Goal: Information Seeking & Learning: Learn about a topic

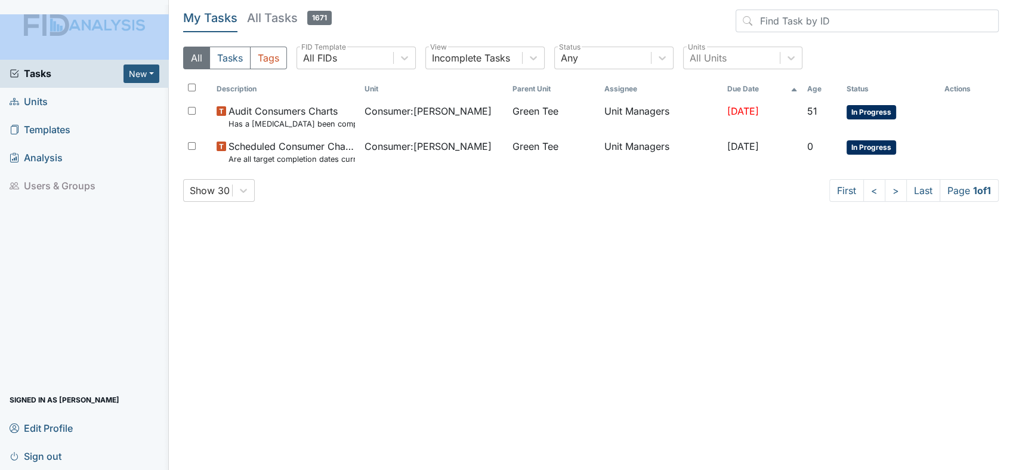
drag, startPoint x: 0, startPoint y: 0, endPoint x: 39, endPoint y: 67, distance: 78.1
click at [39, 67] on div "Tasks New Form Inspection Document Bundle Units Templates Analysis Users & Grou…" at bounding box center [84, 237] width 169 height 465
drag, startPoint x: 39, startPoint y: 67, endPoint x: 40, endPoint y: 103, distance: 35.8
click at [40, 103] on span "Units" at bounding box center [29, 102] width 38 height 19
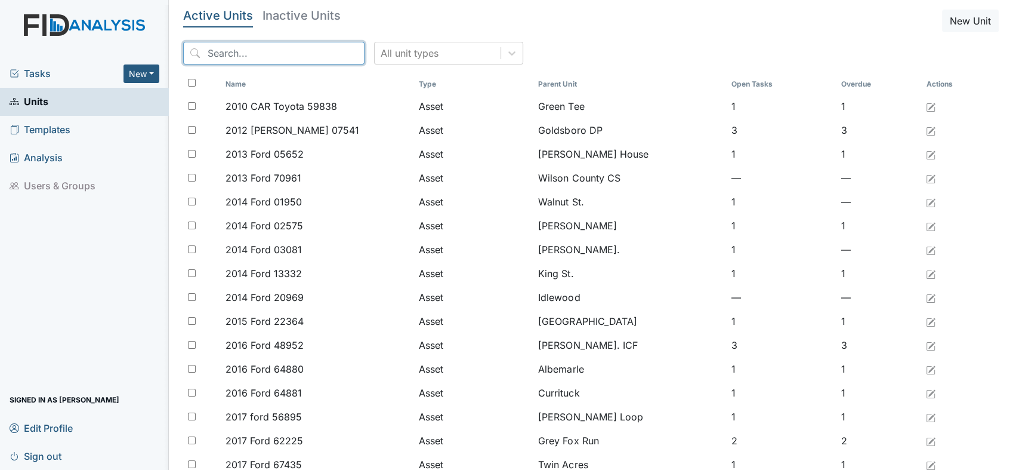
click at [221, 52] on input "search" at bounding box center [273, 53] width 181 height 23
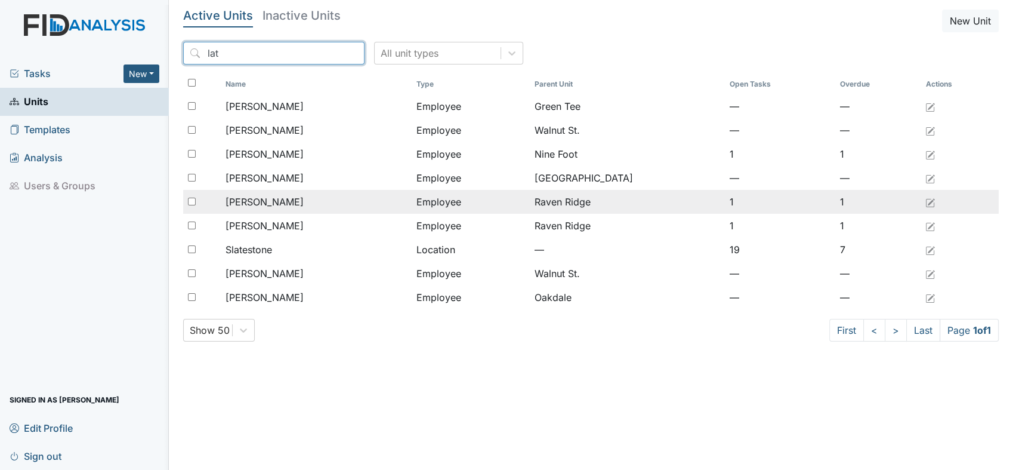
type input "lat"
click at [269, 201] on span "[PERSON_NAME]" at bounding box center [265, 202] width 78 height 14
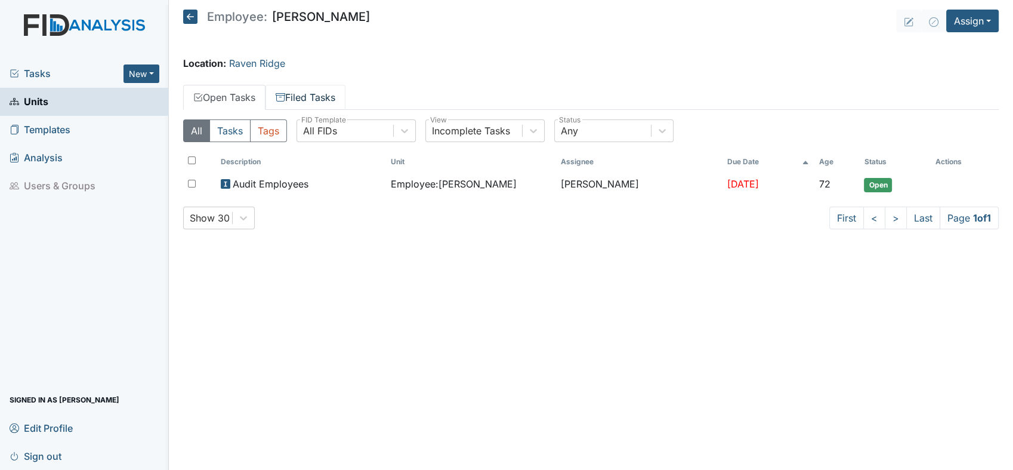
click at [315, 98] on link "Filed Tasks" at bounding box center [306, 97] width 80 height 25
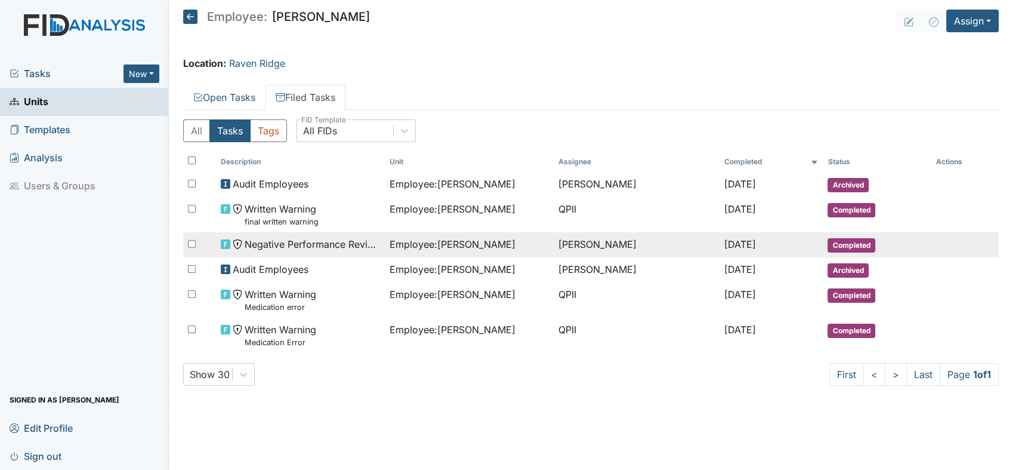
click at [299, 249] on span "Negative Performance Review" at bounding box center [312, 244] width 135 height 14
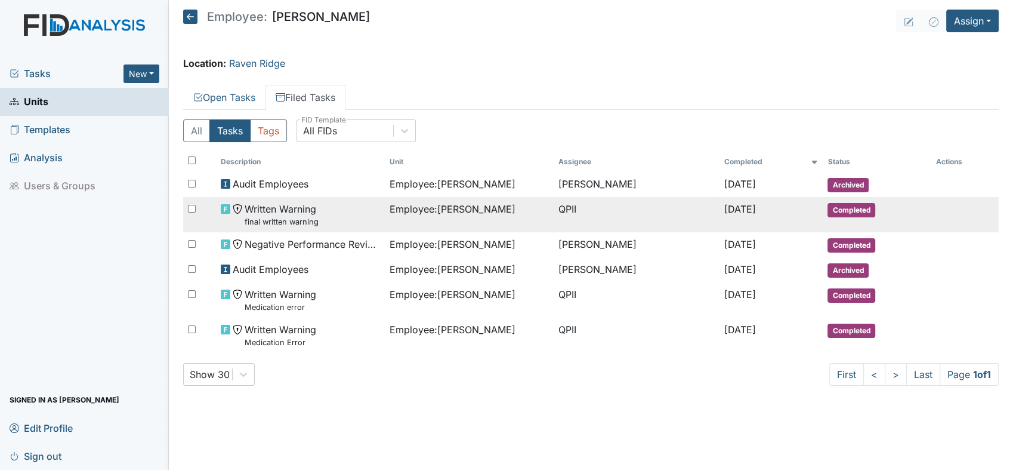
click at [270, 218] on small "final written warning" at bounding box center [282, 221] width 74 height 11
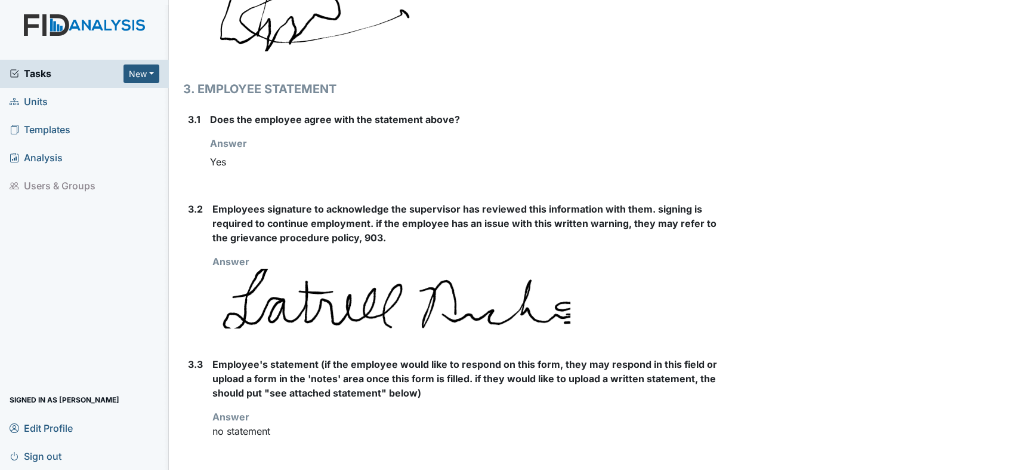
scroll to position [1003, 0]
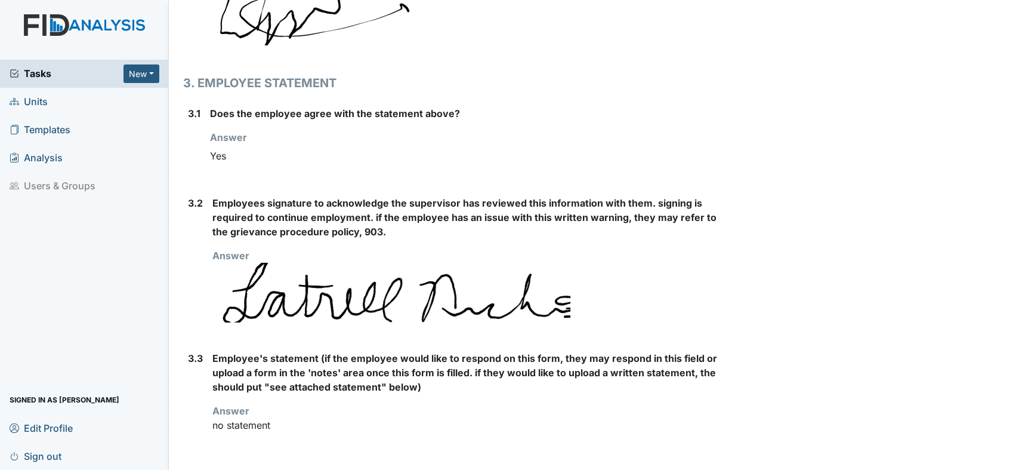
click at [41, 100] on span "Units" at bounding box center [29, 102] width 38 height 19
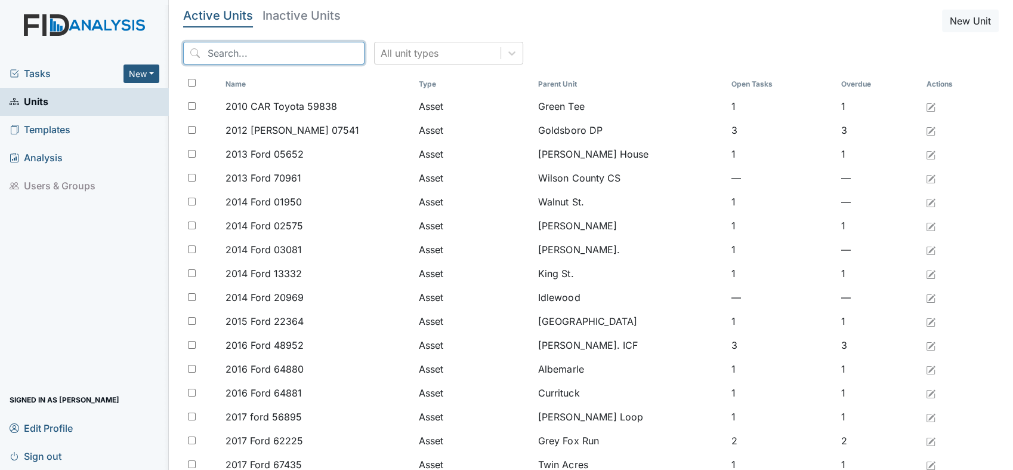
click at [230, 56] on input "search" at bounding box center [273, 53] width 181 height 23
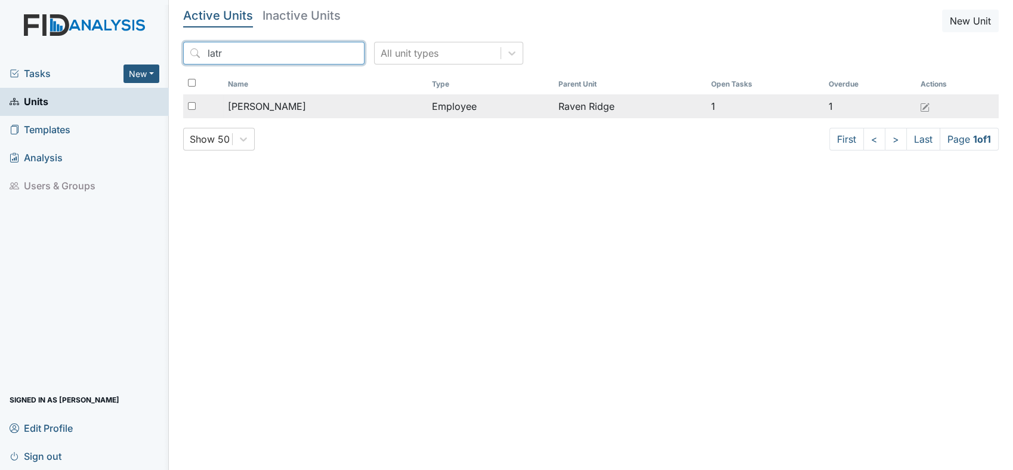
type input "latr"
click at [279, 105] on span "[PERSON_NAME]" at bounding box center [267, 106] width 78 height 14
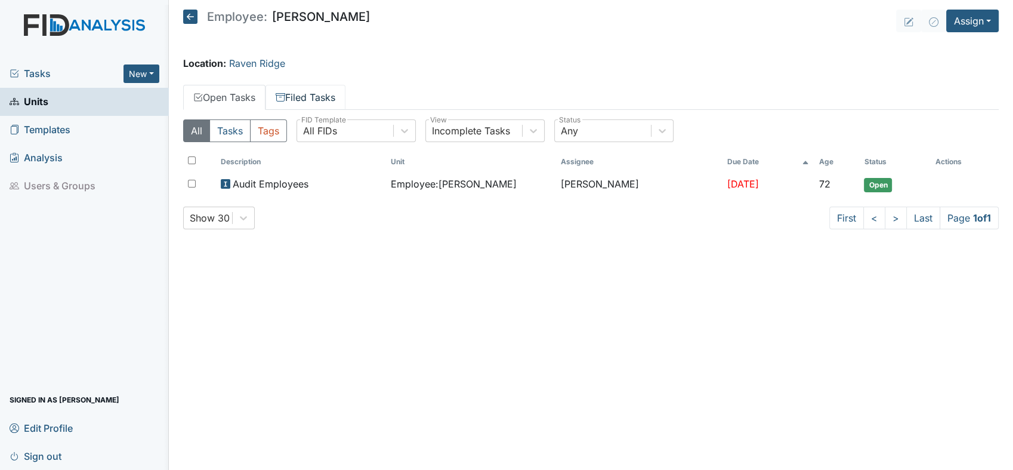
click at [328, 95] on link "Filed Tasks" at bounding box center [306, 97] width 80 height 25
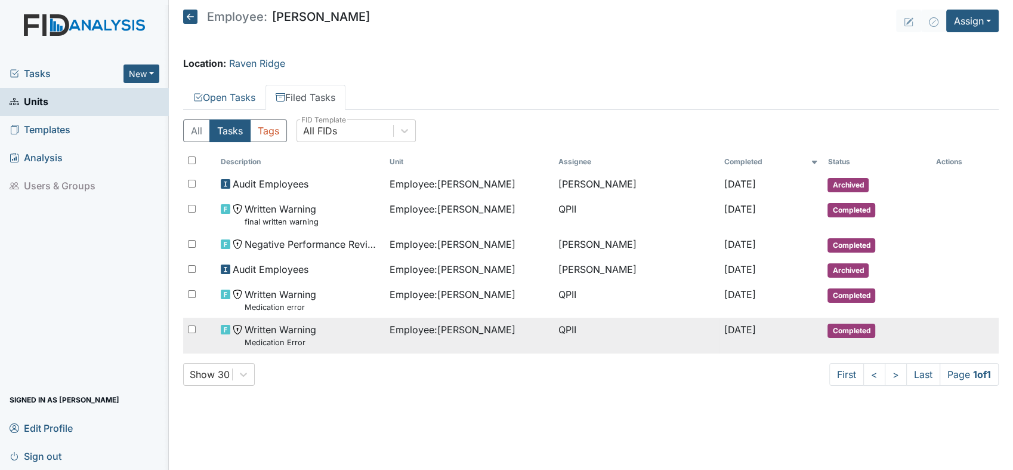
click at [310, 329] on span "Written Warning Medication Error" at bounding box center [281, 335] width 72 height 26
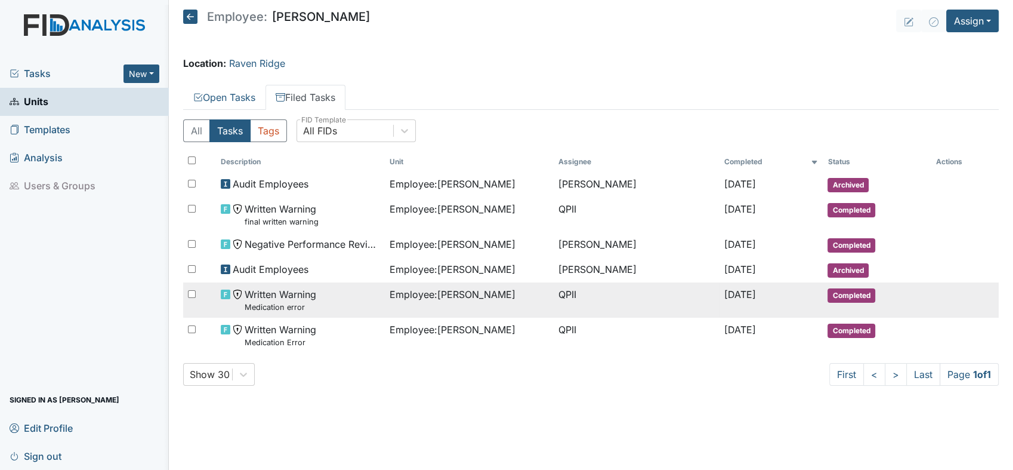
click at [292, 295] on span "Written Warning Medication error" at bounding box center [281, 300] width 72 height 26
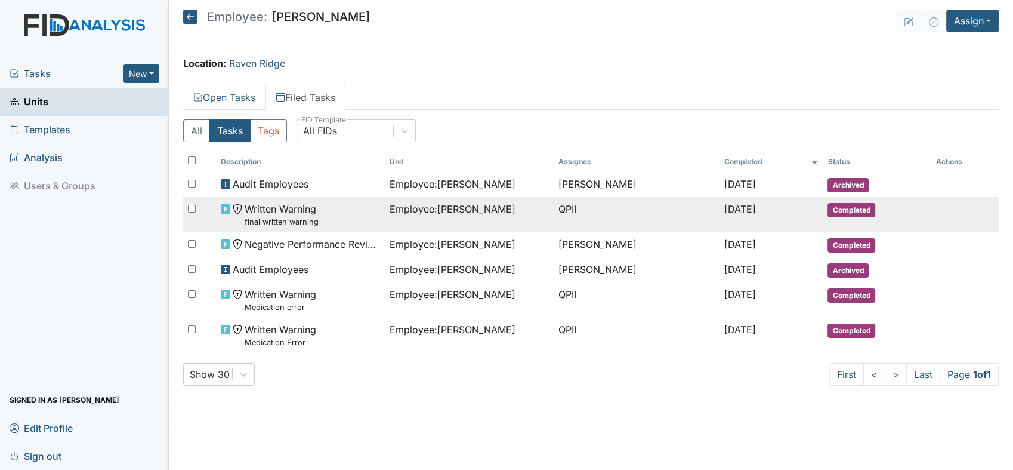
click at [263, 208] on span "Written Warning final written warning" at bounding box center [282, 215] width 74 height 26
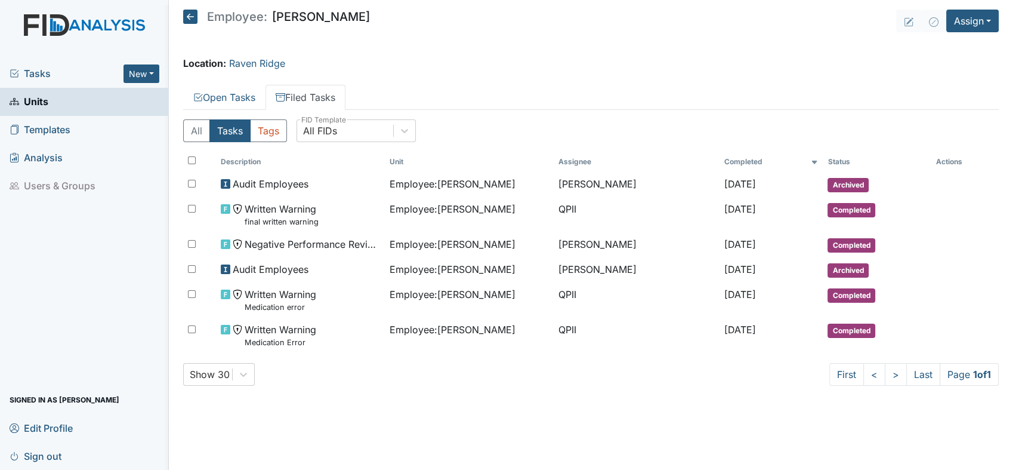
click at [325, 98] on link "Filed Tasks" at bounding box center [306, 97] width 80 height 25
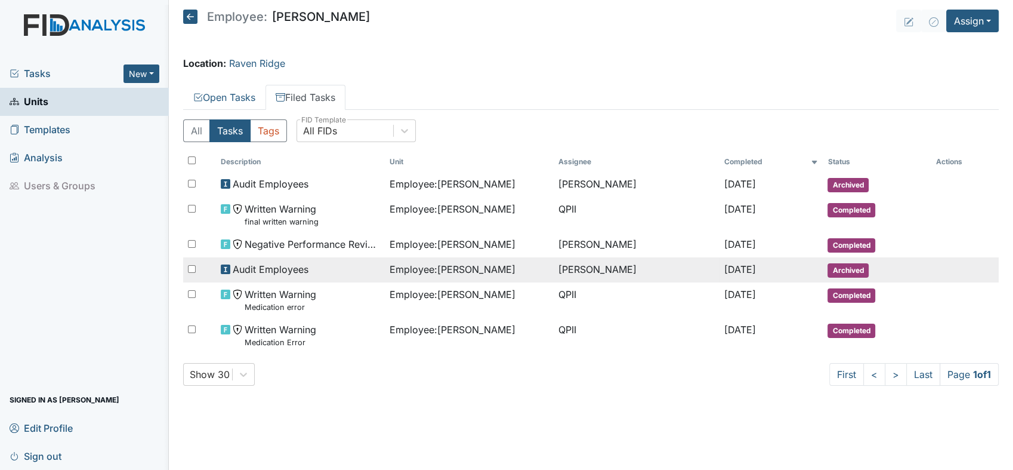
click at [292, 272] on span "Audit Employees" at bounding box center [271, 269] width 76 height 14
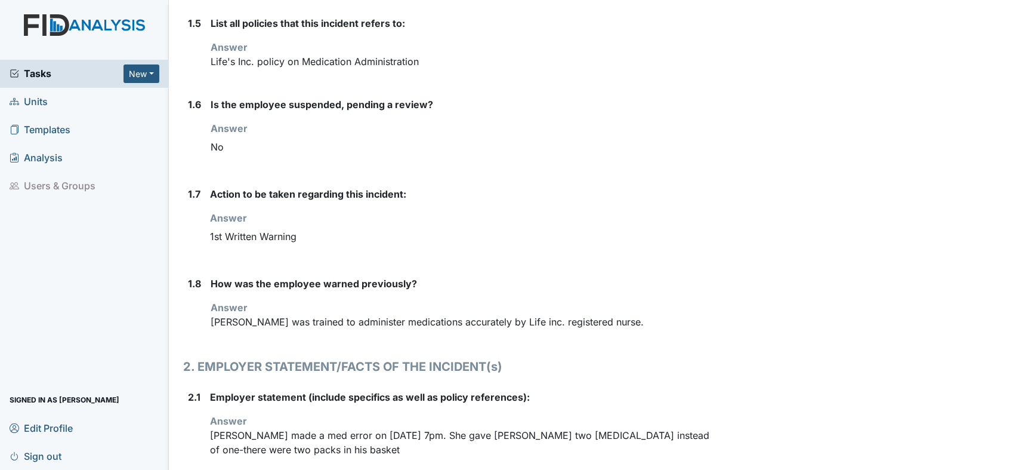
scroll to position [538, 0]
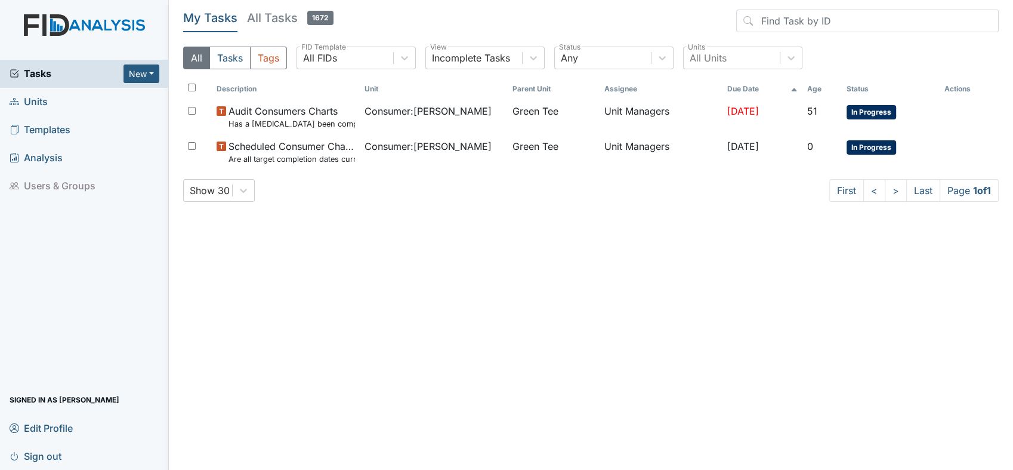
click at [29, 100] on span "Units" at bounding box center [29, 102] width 38 height 19
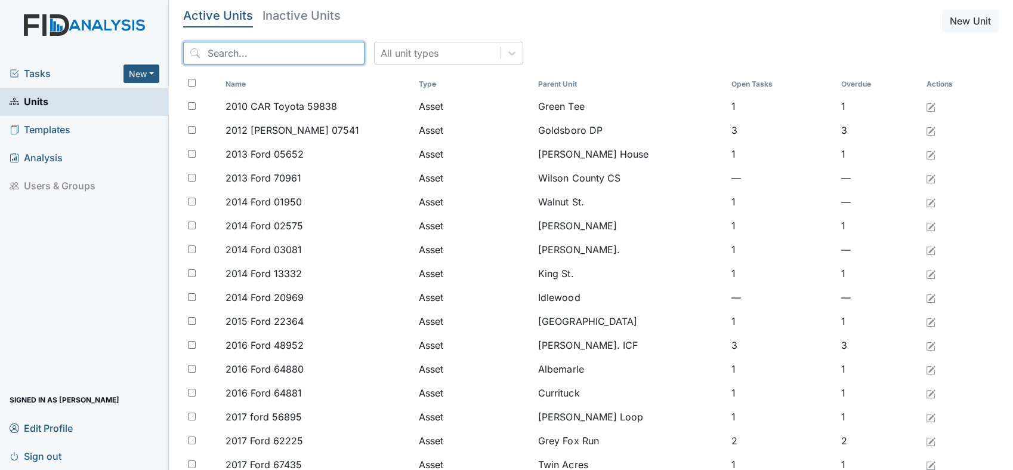
click at [229, 57] on input "search" at bounding box center [273, 53] width 181 height 23
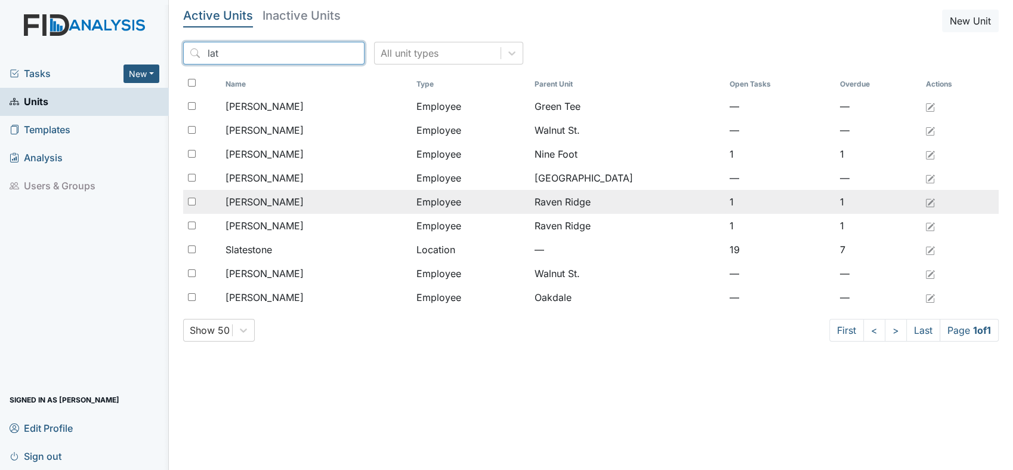
type input "lat"
click at [243, 203] on span "[PERSON_NAME]" at bounding box center [265, 202] width 78 height 14
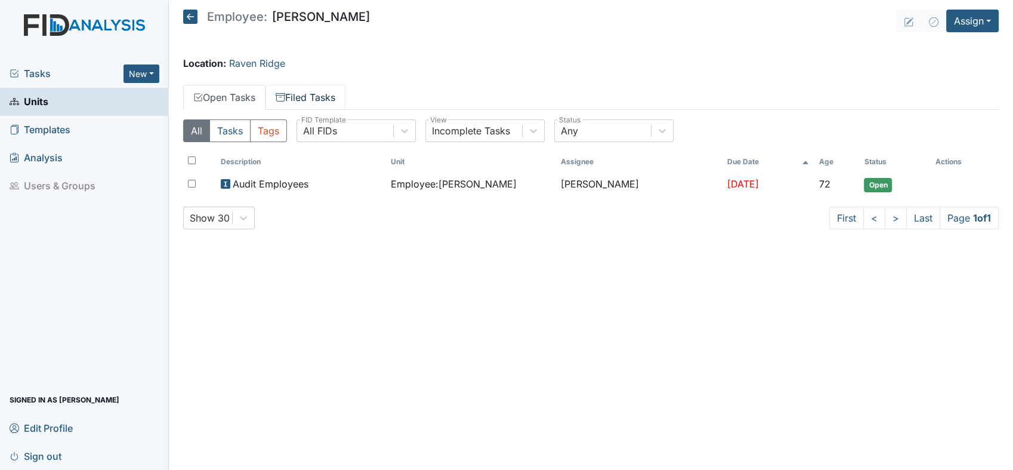
click at [332, 91] on link "Filed Tasks" at bounding box center [306, 97] width 80 height 25
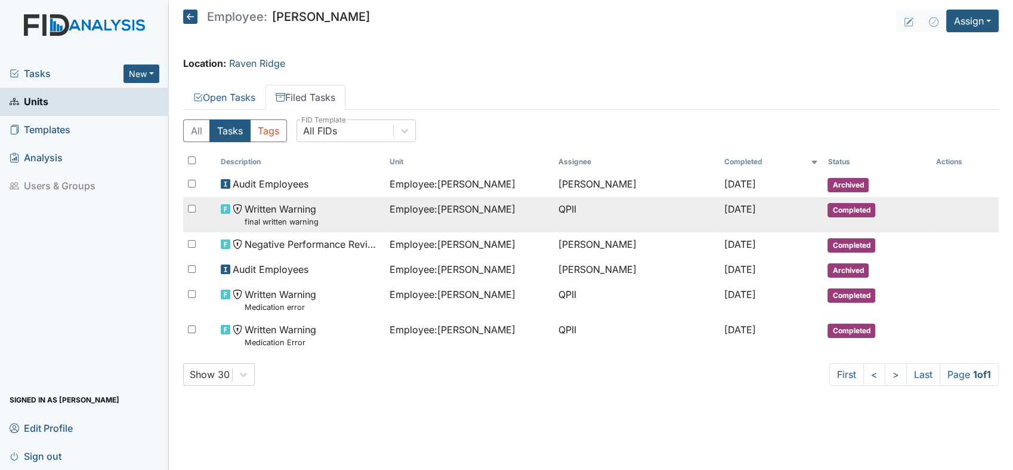
click at [281, 225] on small "final written warning" at bounding box center [282, 221] width 74 height 11
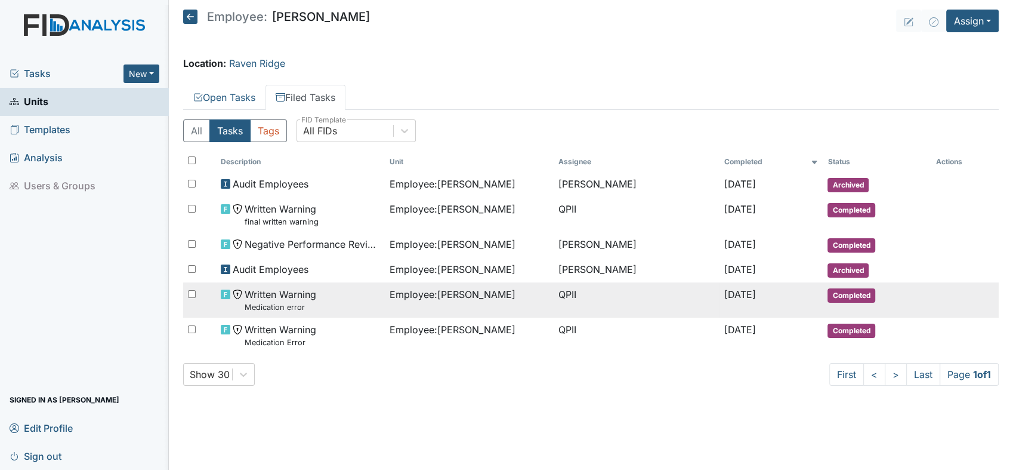
click at [282, 301] on small "Medication error" at bounding box center [281, 306] width 72 height 11
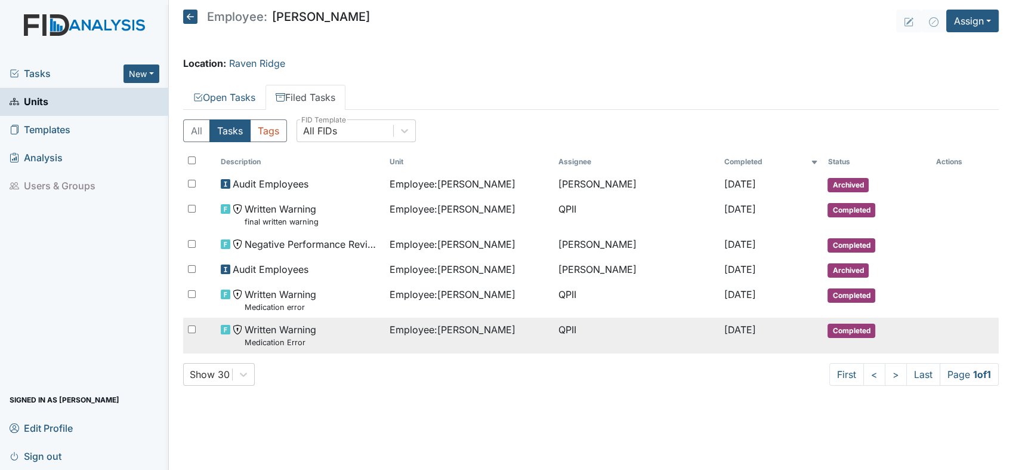
click at [305, 335] on span "Written Warning Medication Error" at bounding box center [281, 335] width 72 height 26
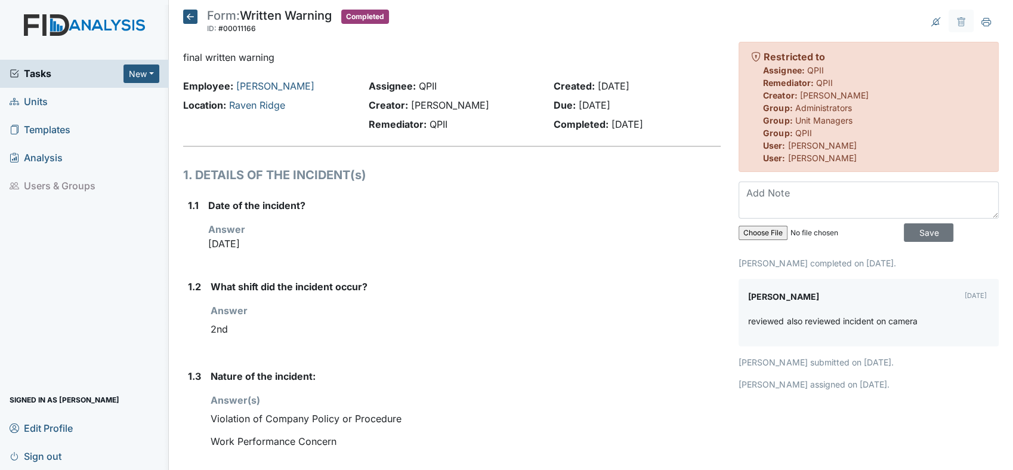
click at [998, 464] on main "Form: Written Warning ID: #00011166 Completed Autosaving... final written warni…" at bounding box center [591, 235] width 844 height 470
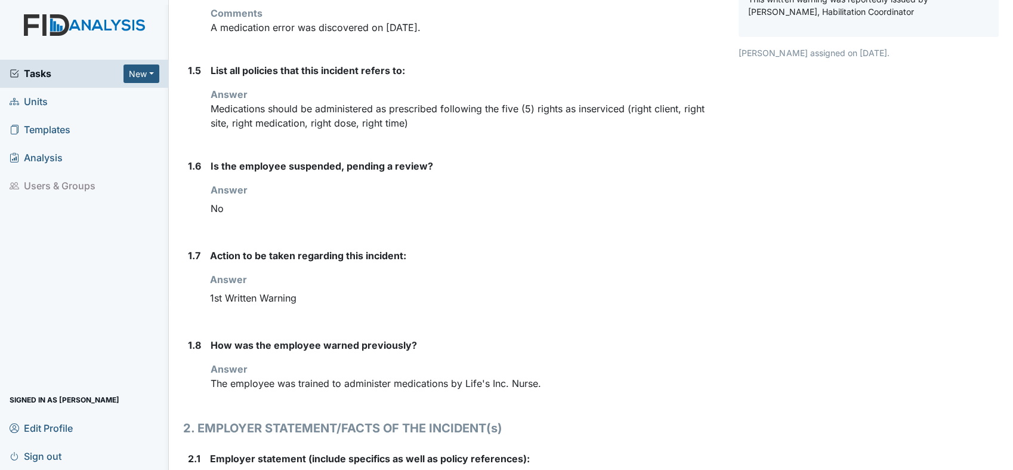
scroll to position [539, 0]
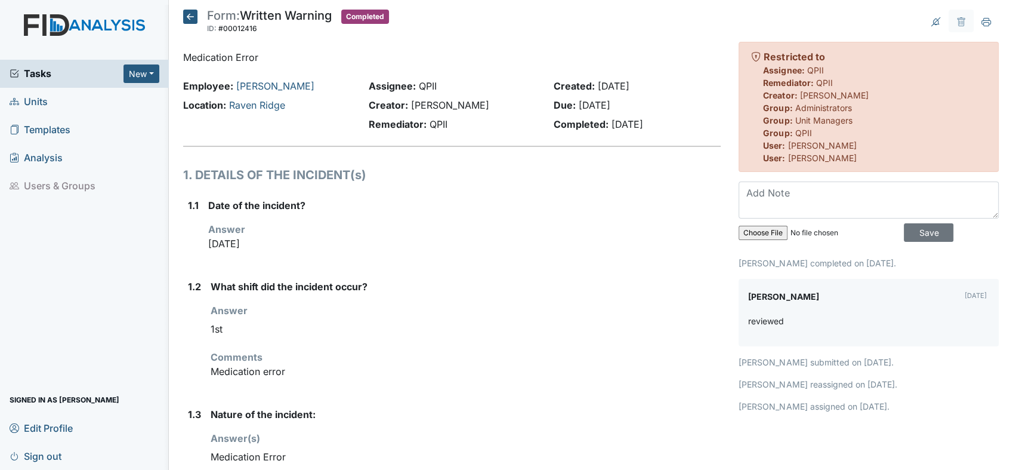
click at [322, 362] on div "Comments Medication error" at bounding box center [466, 364] width 510 height 29
drag, startPoint x: 322, startPoint y: 362, endPoint x: 258, endPoint y: 438, distance: 98.7
